Goal: Task Accomplishment & Management: Use online tool/utility

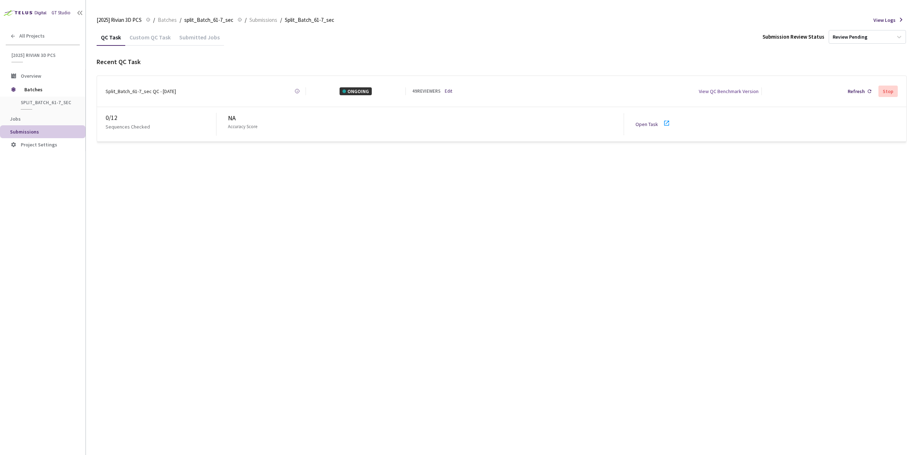
click at [156, 43] on div "Custom QC Task" at bounding box center [150, 40] width 50 height 12
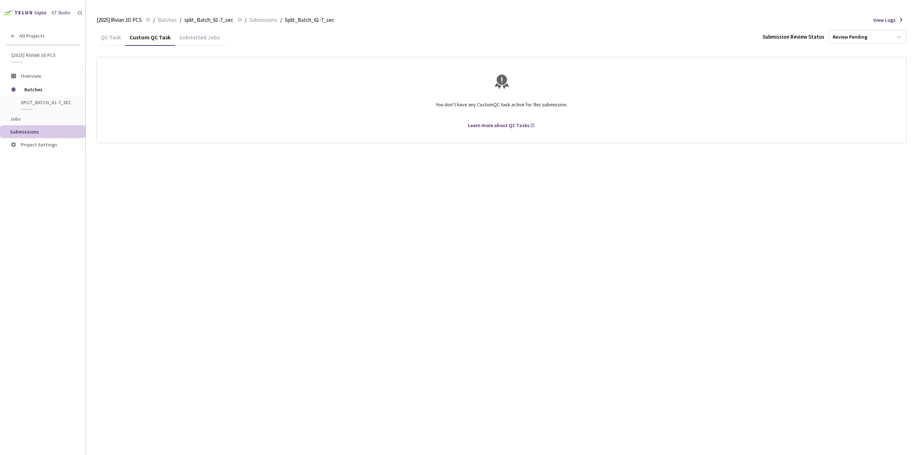
click at [121, 41] on div "QC Task" at bounding box center [111, 40] width 29 height 12
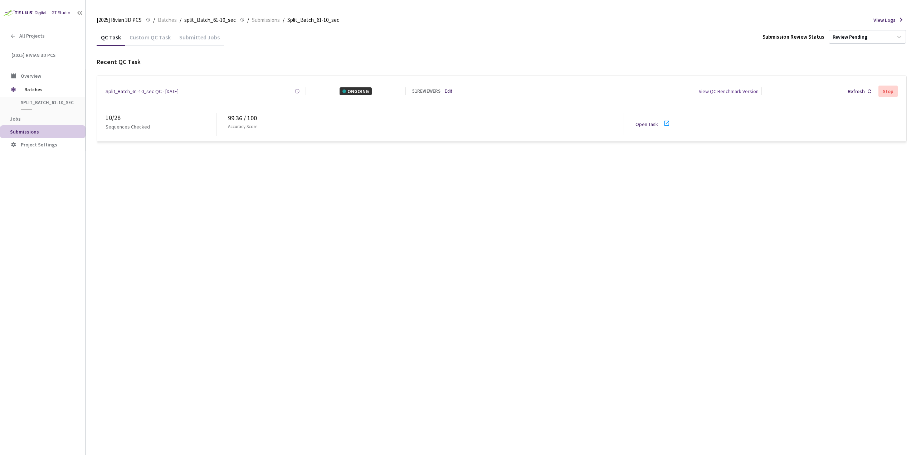
click at [664, 121] on icon at bounding box center [666, 123] width 9 height 9
click at [667, 121] on icon at bounding box center [666, 123] width 9 height 9
click at [235, 114] on div "98.86 / 100" at bounding box center [426, 118] width 396 height 10
